Goal: Transaction & Acquisition: Purchase product/service

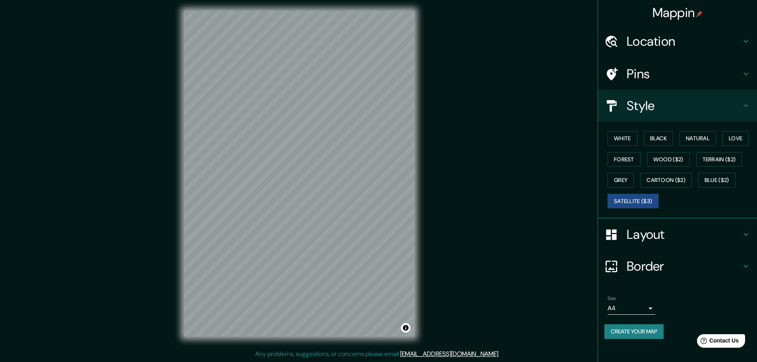
click at [677, 108] on h4 "Style" at bounding box center [683, 106] width 114 height 16
click at [624, 146] on div "White Black Natural Love Forest Wood ($2) Terrain ($2) Grey Cartoon ($2) Blue (…" at bounding box center [680, 169] width 153 height 83
click at [627, 136] on button "White" at bounding box center [622, 138] width 30 height 15
click at [442, 212] on div "Mappin Location [DATE][GEOGRAPHIC_DATA][PERSON_NAME], [GEOGRAPHIC_DATA], [GEOGR…" at bounding box center [378, 180] width 757 height 364
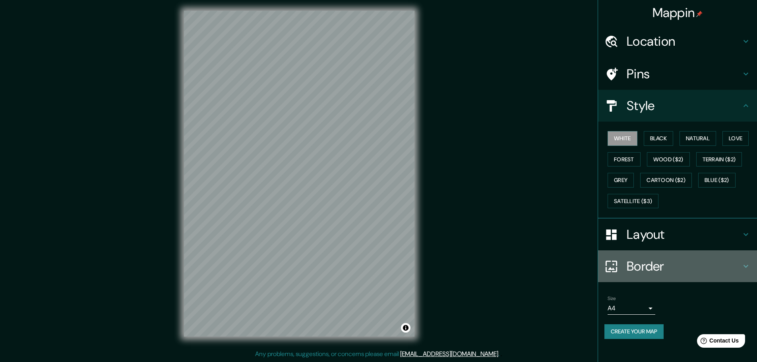
drag, startPoint x: 674, startPoint y: 254, endPoint x: 672, endPoint y: 260, distance: 6.8
click at [673, 255] on div "Border" at bounding box center [677, 266] width 159 height 32
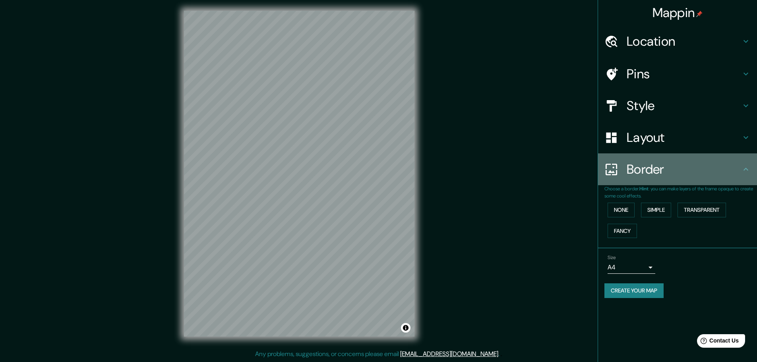
click at [676, 153] on div "Border" at bounding box center [677, 169] width 159 height 32
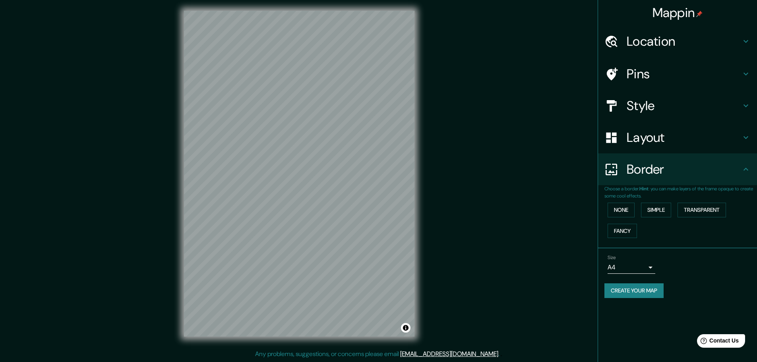
click at [676, 143] on h4 "Layout" at bounding box center [683, 137] width 114 height 16
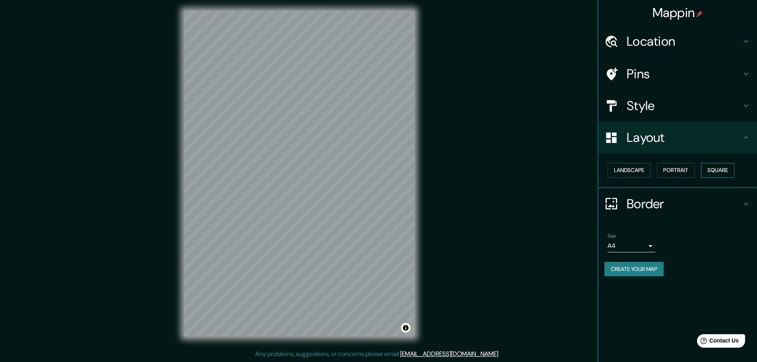
click at [713, 164] on button "Square" at bounding box center [717, 170] width 33 height 15
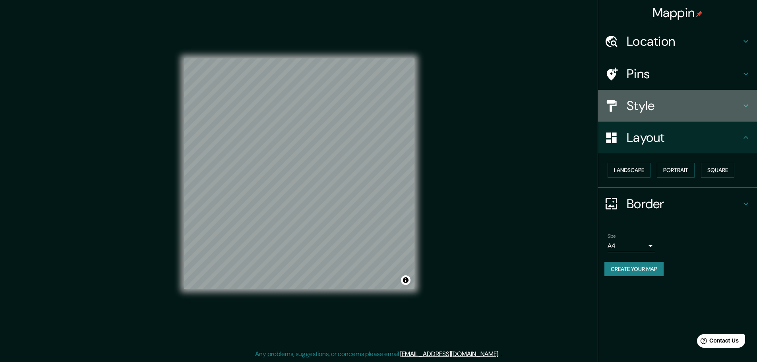
click at [676, 109] on h4 "Style" at bounding box center [683, 106] width 114 height 16
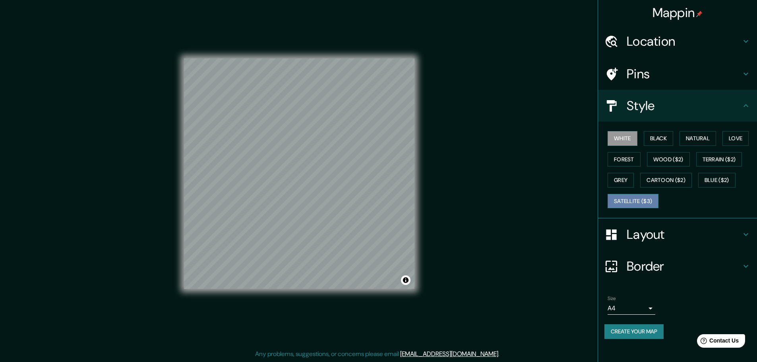
click at [624, 200] on button "Satellite ($3)" at bounding box center [632, 201] width 51 height 15
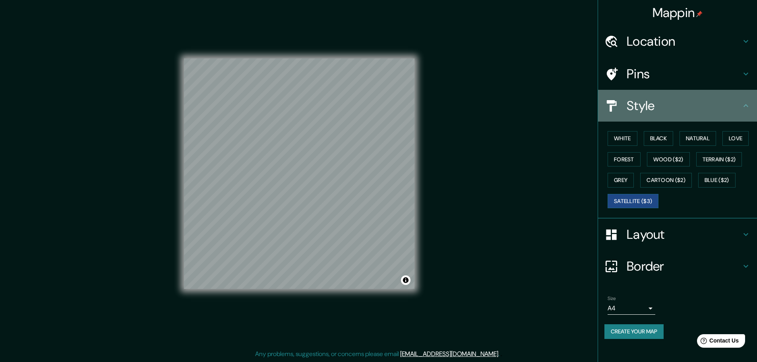
click at [681, 105] on h4 "Style" at bounding box center [683, 106] width 114 height 16
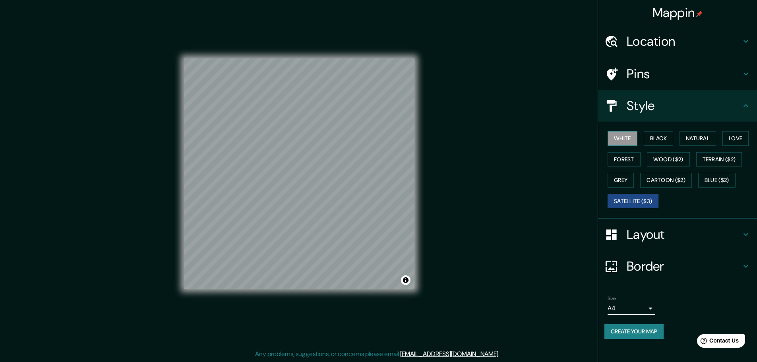
click at [628, 139] on button "White" at bounding box center [622, 138] width 30 height 15
click at [655, 72] on h4 "Pins" at bounding box center [683, 74] width 114 height 16
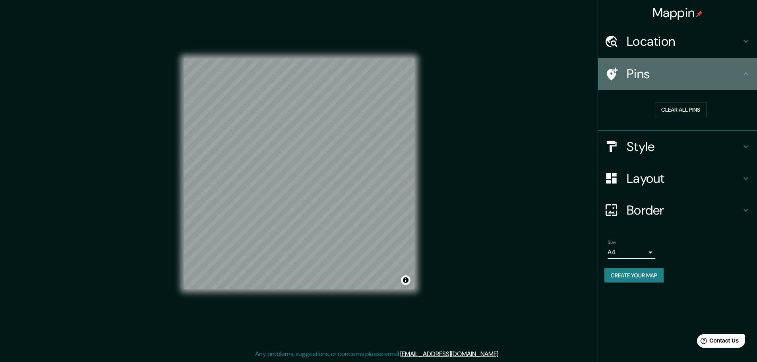
click at [668, 74] on h4 "Pins" at bounding box center [683, 74] width 114 height 16
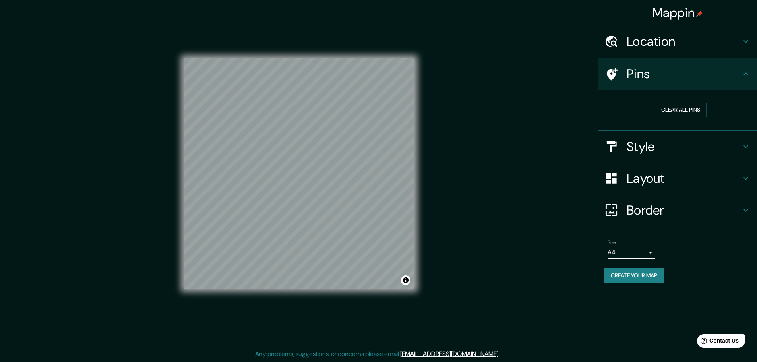
click at [745, 70] on icon at bounding box center [746, 74] width 10 height 10
click at [746, 73] on icon at bounding box center [746, 74] width 10 height 10
click at [737, 37] on h4 "Location" at bounding box center [683, 41] width 114 height 16
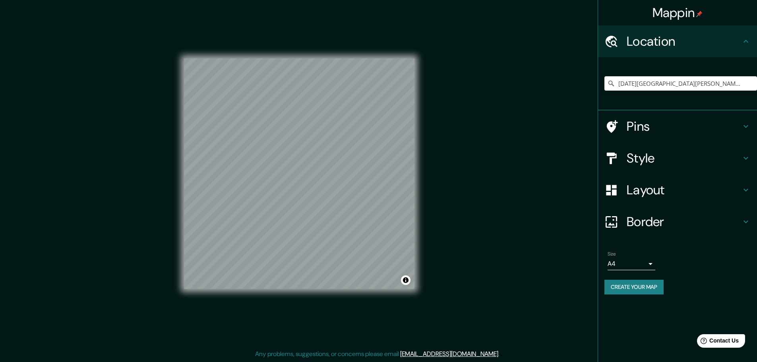
click at [737, 39] on h4 "Location" at bounding box center [683, 41] width 114 height 16
click at [704, 157] on h4 "Style" at bounding box center [683, 158] width 114 height 16
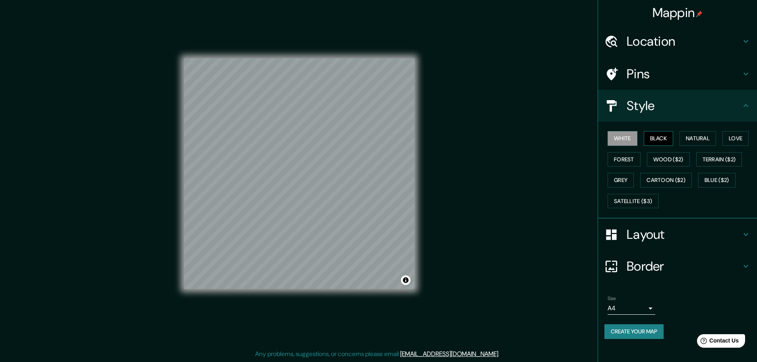
click at [673, 136] on button "Black" at bounding box center [658, 138] width 30 height 15
click at [701, 136] on button "Natural" at bounding box center [697, 138] width 37 height 15
click at [732, 135] on button "Love" at bounding box center [735, 138] width 26 height 15
click at [678, 141] on div "White Black Natural Love Forest Wood ($2) Terrain ($2) Grey Cartoon ($2) Blue (…" at bounding box center [680, 169] width 153 height 83
click at [701, 136] on button "Natural" at bounding box center [697, 138] width 37 height 15
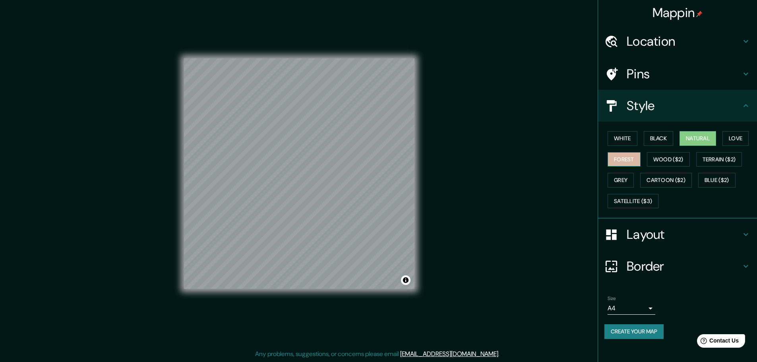
click at [630, 160] on button "Forest" at bounding box center [623, 159] width 33 height 15
click at [685, 137] on button "Natural" at bounding box center [697, 138] width 37 height 15
click at [659, 235] on h4 "Layout" at bounding box center [683, 234] width 114 height 16
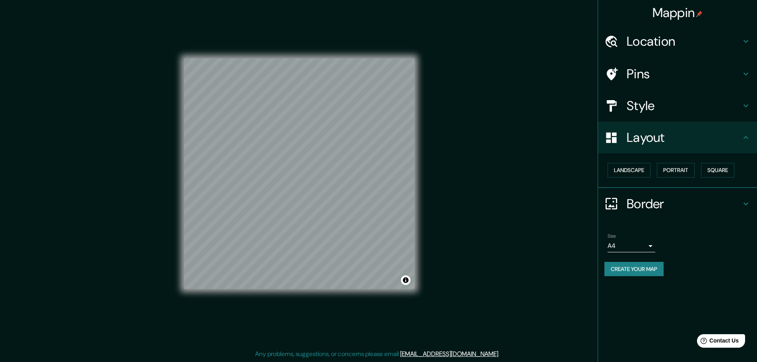
click at [743, 134] on icon at bounding box center [746, 138] width 10 height 10
click at [657, 263] on button "Create your map" at bounding box center [633, 269] width 59 height 15
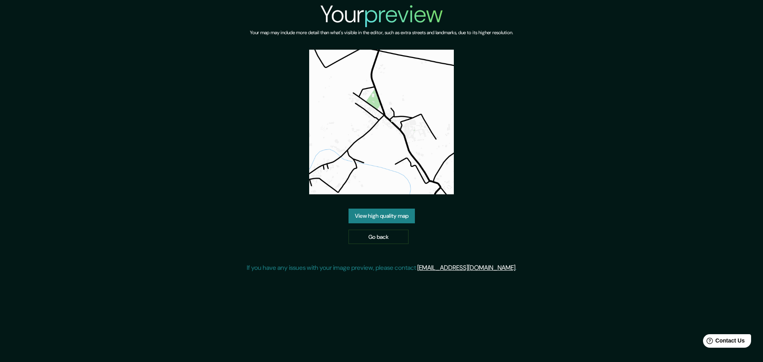
click at [386, 131] on img at bounding box center [381, 122] width 145 height 145
